Goal: Information Seeking & Learning: Learn about a topic

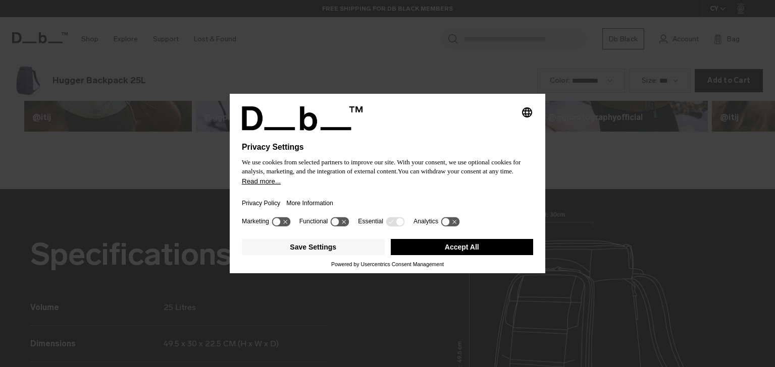
scroll to position [1102, 0]
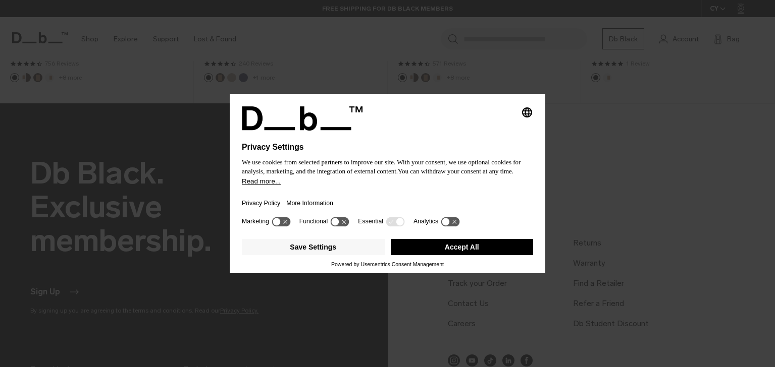
scroll to position [920, 0]
